Goal: Ask a question

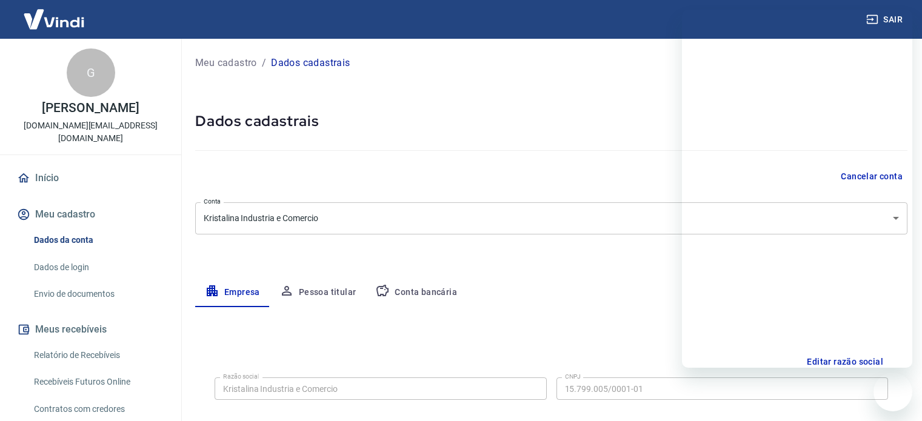
select select "RS"
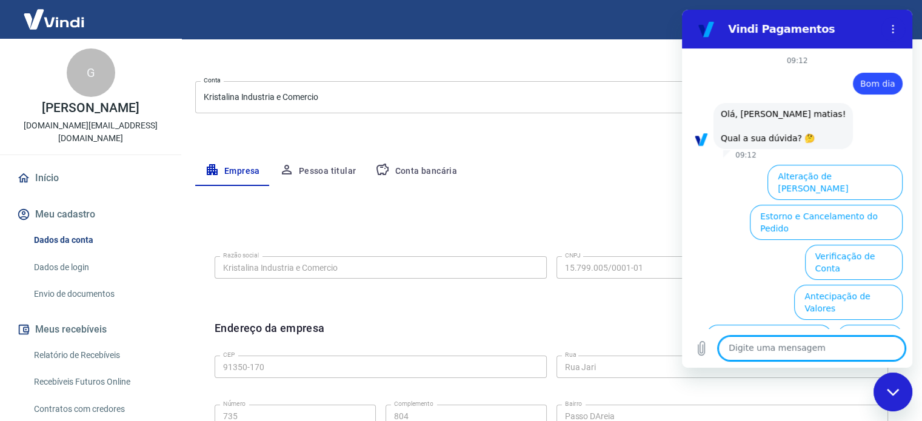
scroll to position [82, 0]
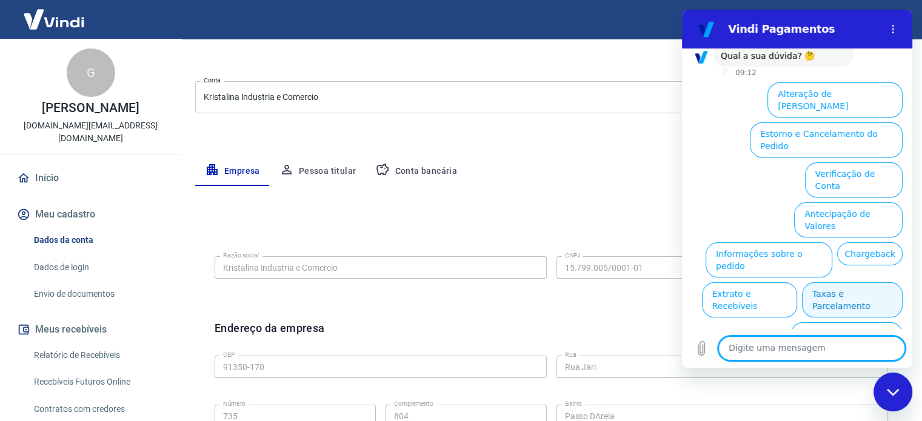
click at [866, 282] on button "Taxas e Parcelamento" at bounding box center [852, 299] width 101 height 35
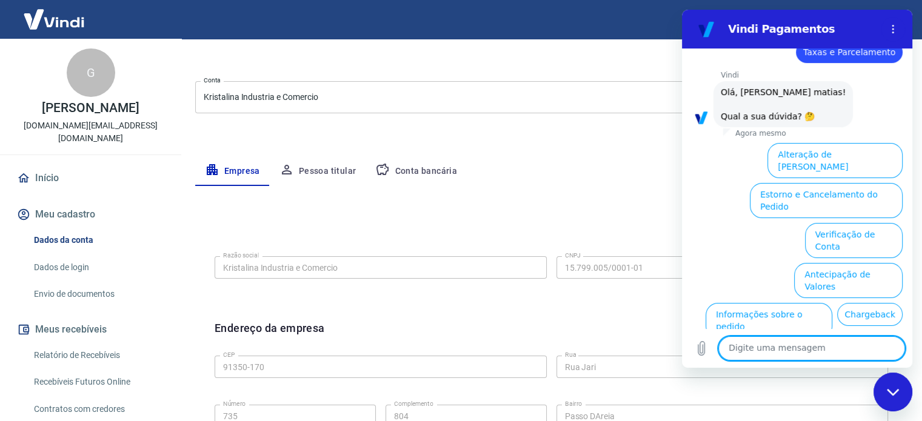
scroll to position [193, 0]
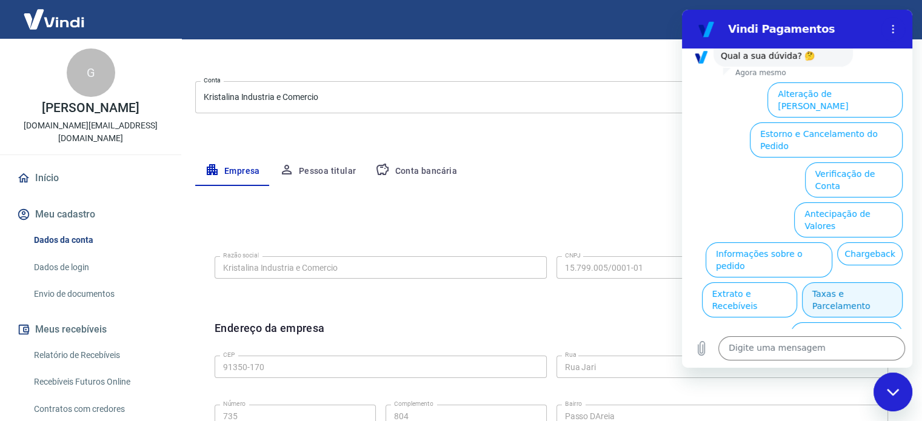
click at [851, 282] on button "Taxas e Parcelamento" at bounding box center [852, 299] width 101 height 35
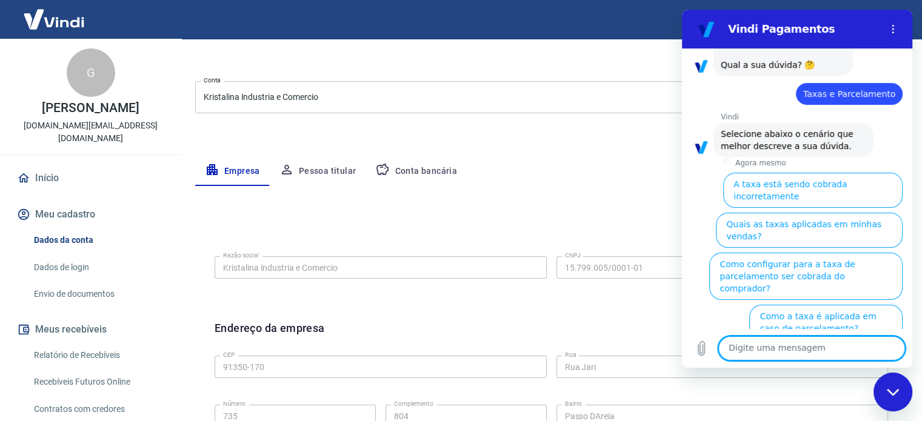
scroll to position [187, 0]
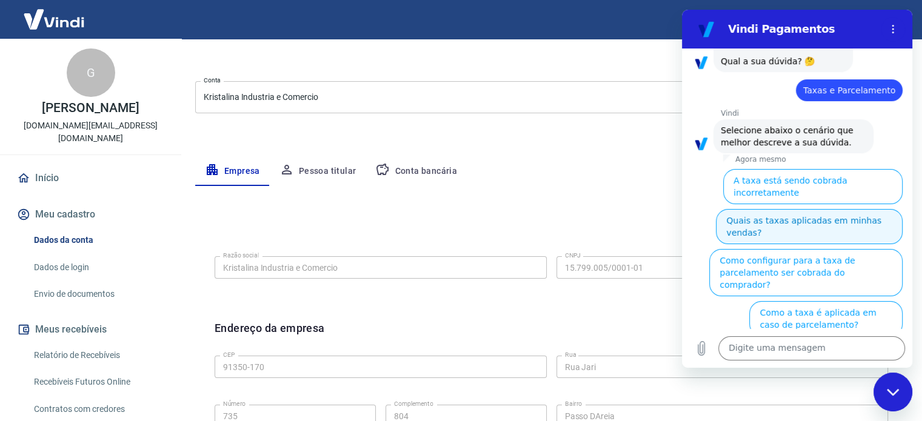
click at [799, 209] on button "Quais as taxas aplicadas em minhas vendas?" at bounding box center [809, 226] width 187 height 35
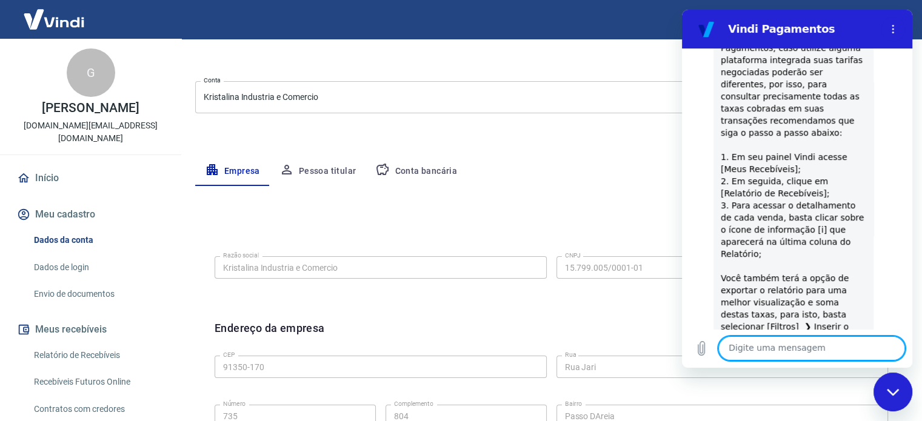
scroll to position [493, 0]
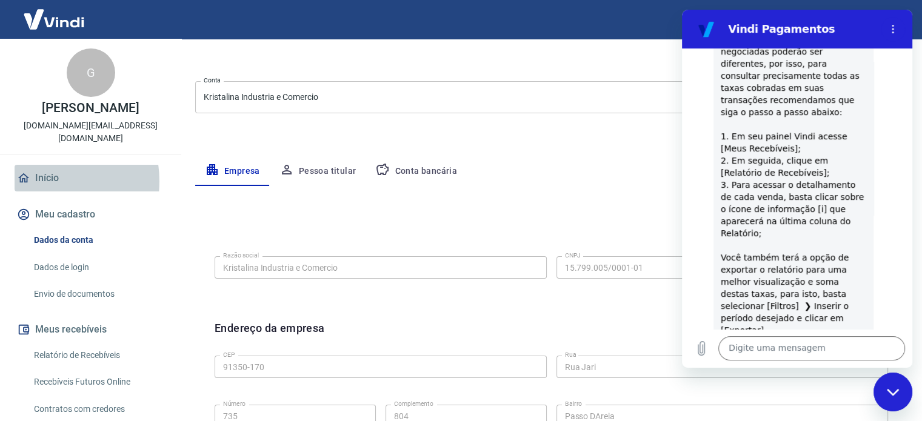
click at [44, 168] on link "Início" at bounding box center [91, 178] width 152 height 27
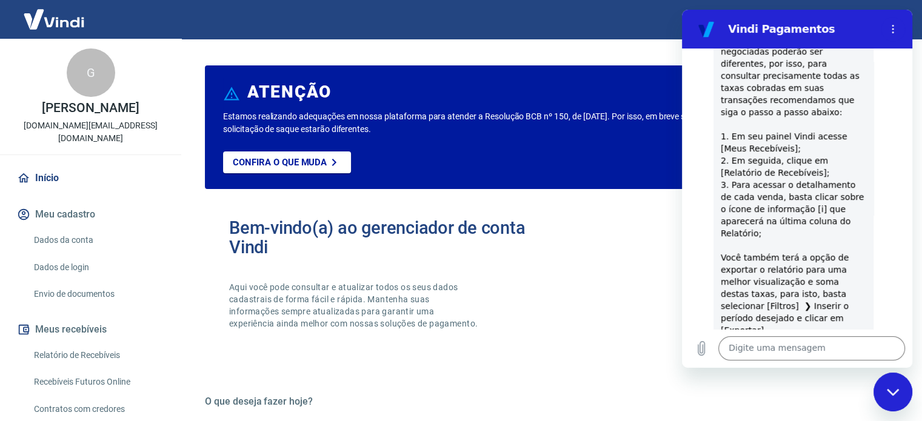
click at [54, 19] on img at bounding box center [54, 19] width 79 height 37
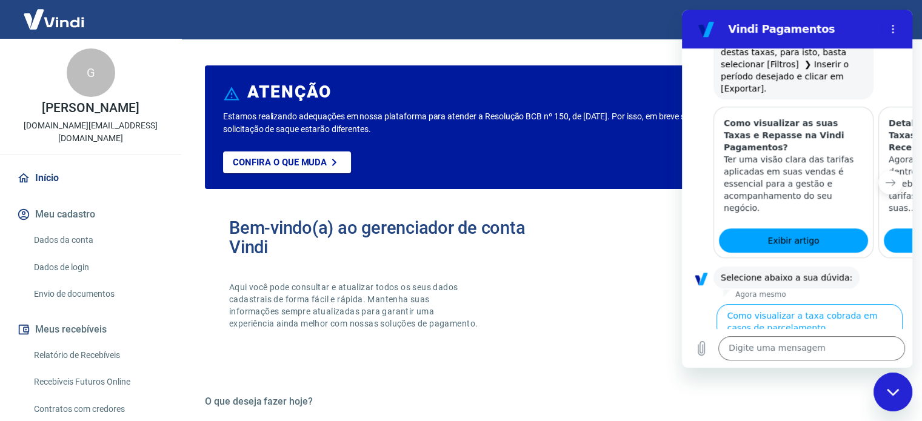
scroll to position [766, 0]
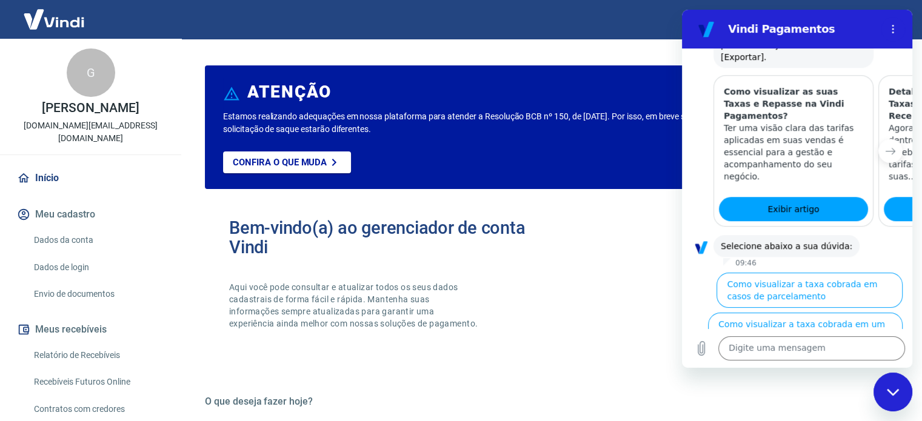
click at [95, 348] on link "Relatório de Recebíveis" at bounding box center [98, 355] width 138 height 25
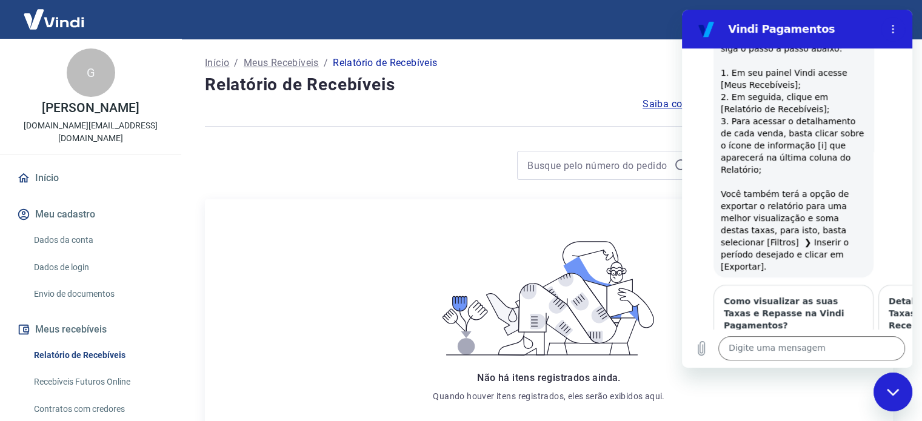
scroll to position [463, 0]
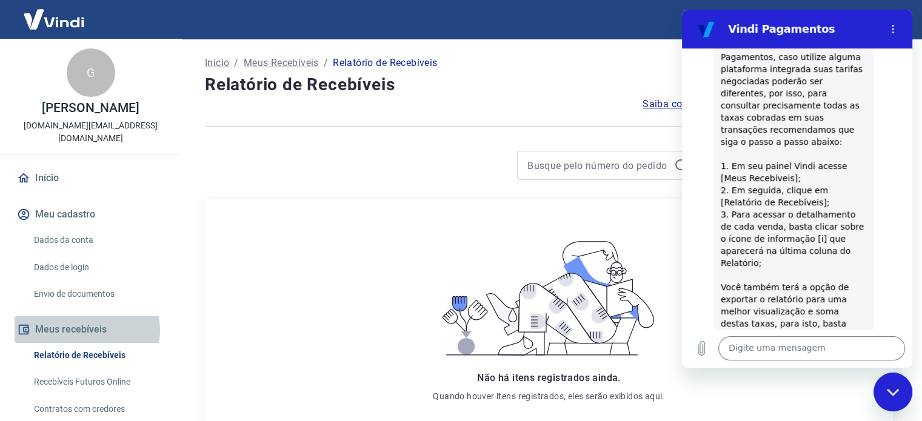
click at [85, 318] on button "Meus recebíveis" at bounding box center [91, 329] width 152 height 27
click at [83, 343] on link "Relatório de Recebíveis" at bounding box center [98, 355] width 138 height 25
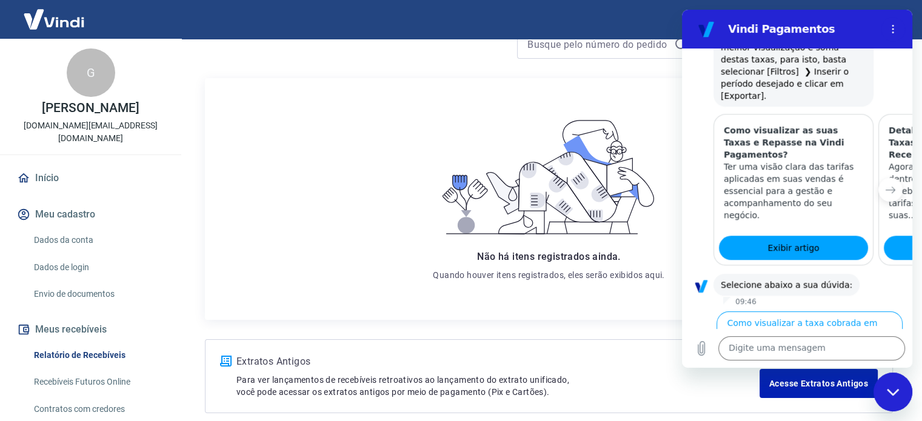
scroll to position [766, 0]
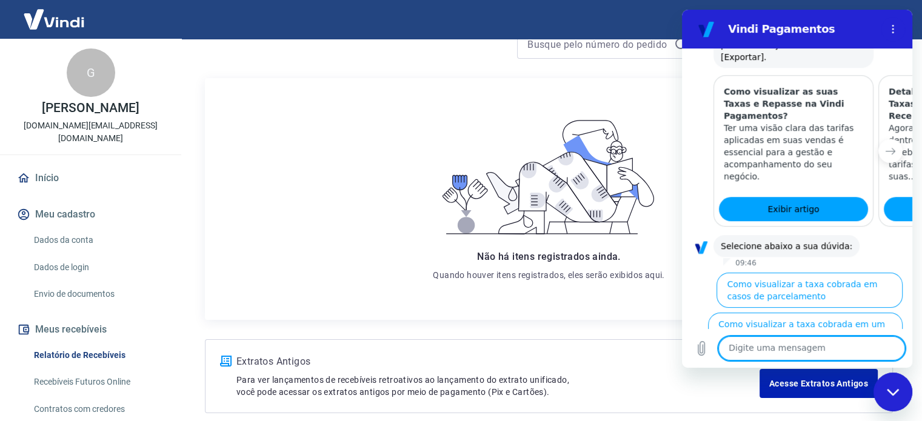
click at [836, 349] on textarea at bounding box center [811, 348] width 187 height 24
type textarea "recebimento"
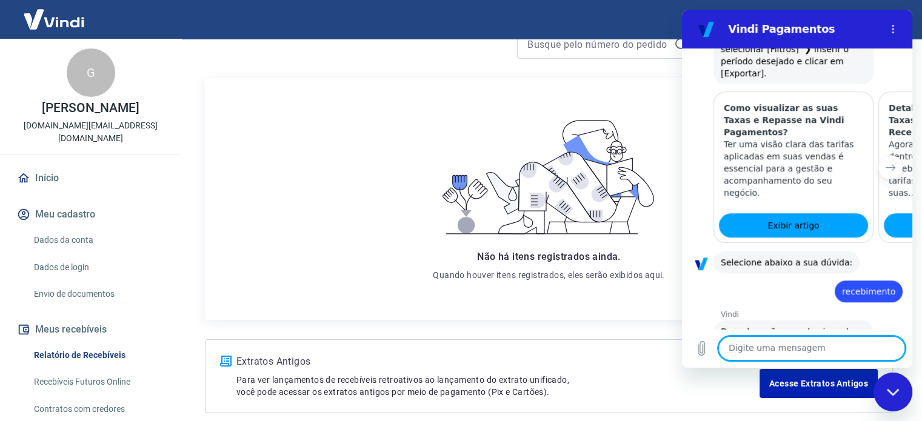
scroll to position [752, 0]
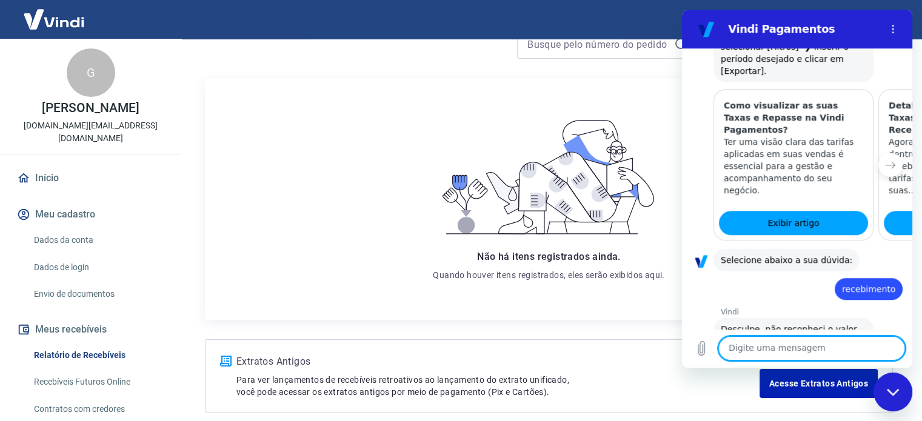
click at [788, 345] on textarea at bounding box center [811, 348] width 187 height 24
type textarea "prazo"
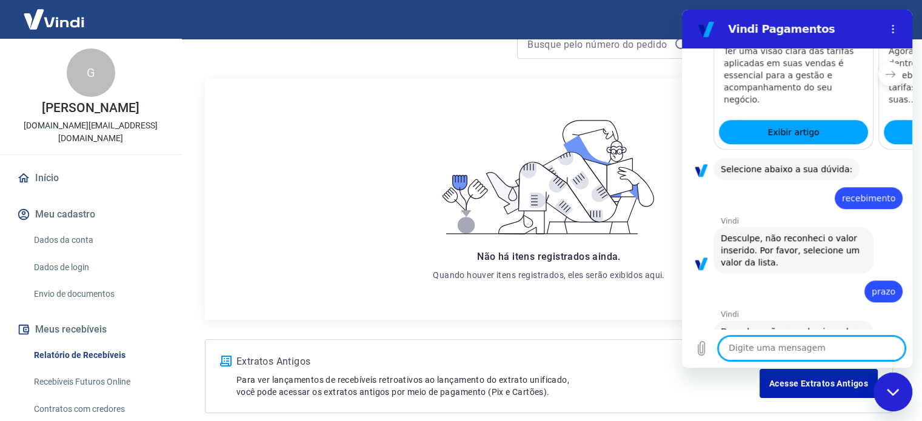
scroll to position [845, 0]
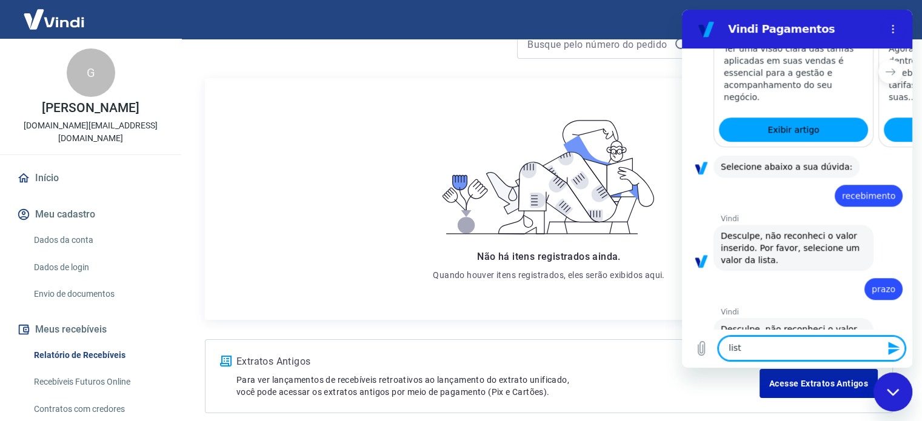
type textarea "lista"
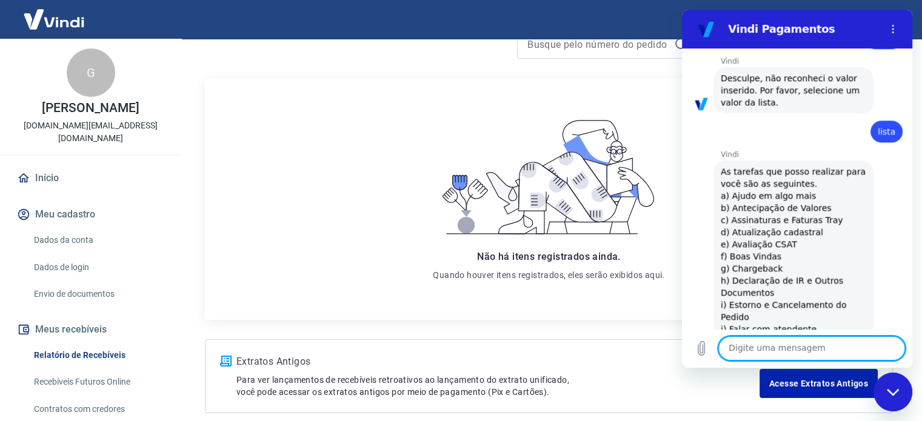
scroll to position [180, 0]
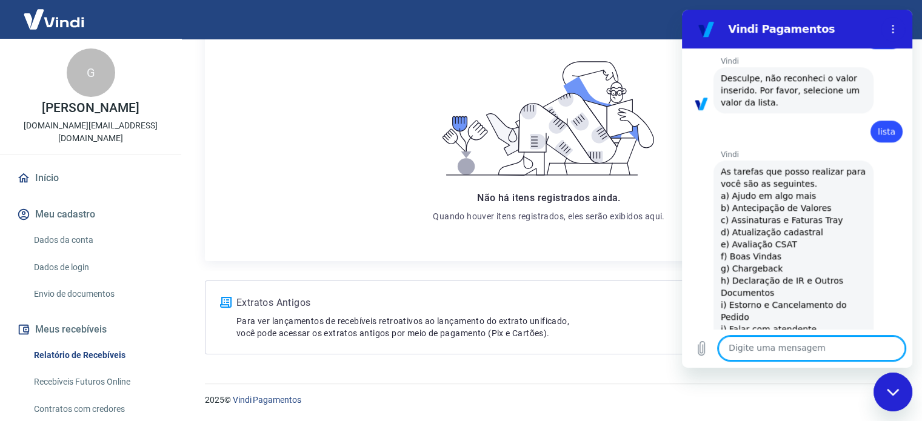
click at [888, 397] on div "Fechar janela de mensagens" at bounding box center [892, 392] width 36 height 36
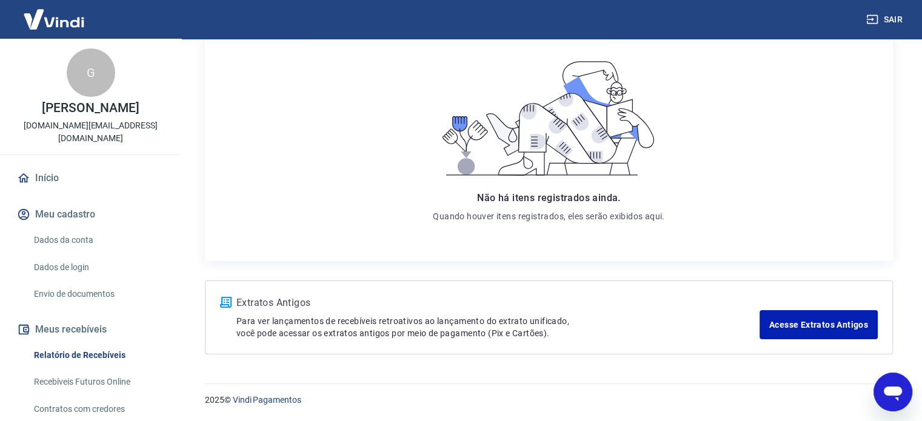
click at [888, 397] on icon "Abrir janela de mensagens" at bounding box center [893, 392] width 22 height 22
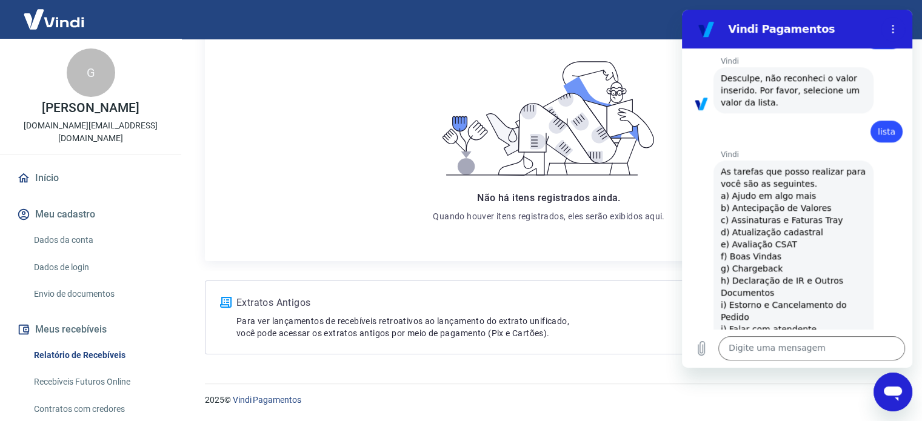
scroll to position [0, 0]
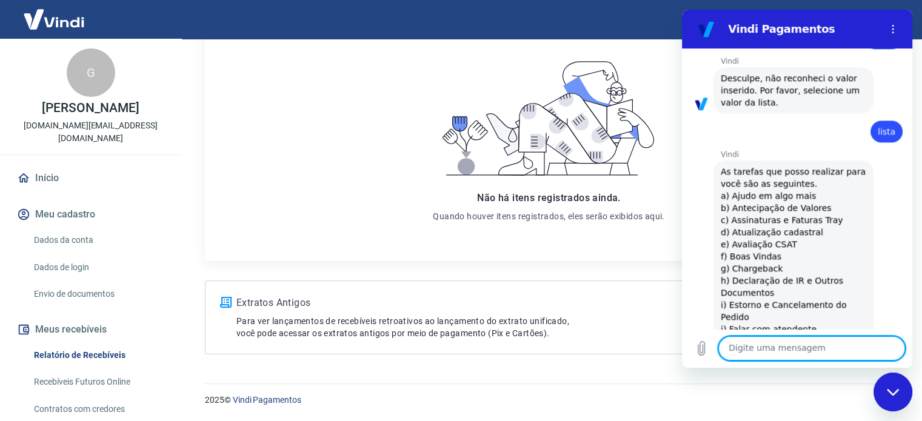
type textarea "a"
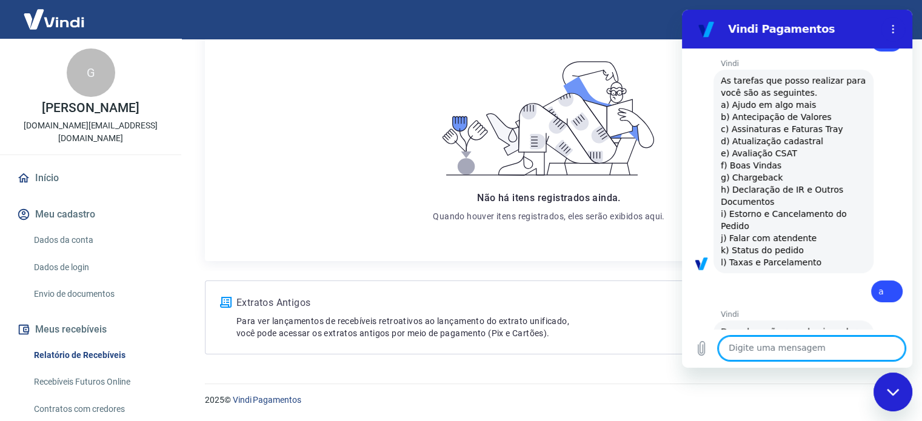
scroll to position [1190, 0]
